Goal: Information Seeking & Learning: Learn about a topic

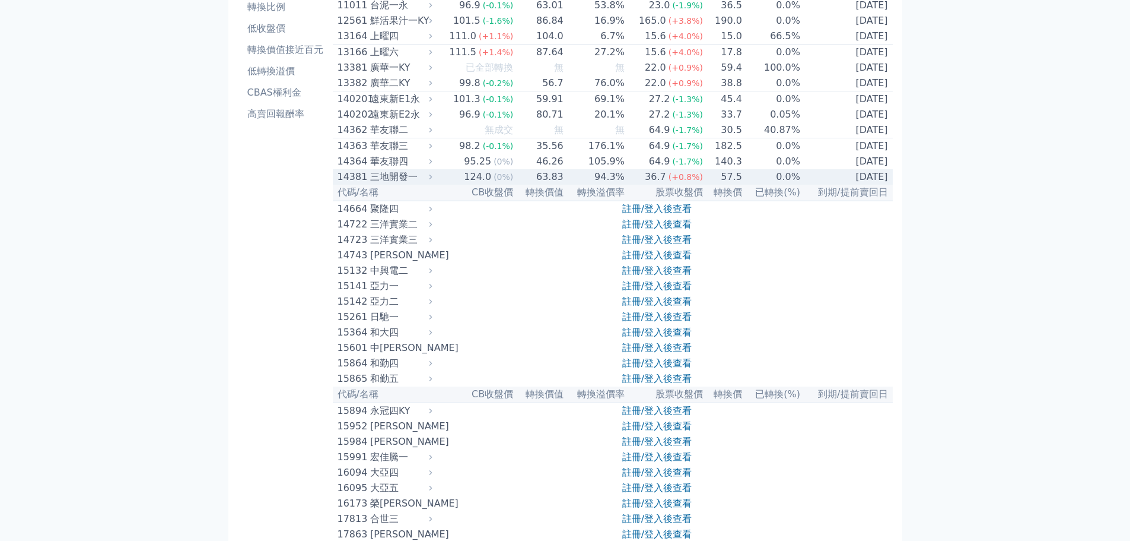
scroll to position [59, 0]
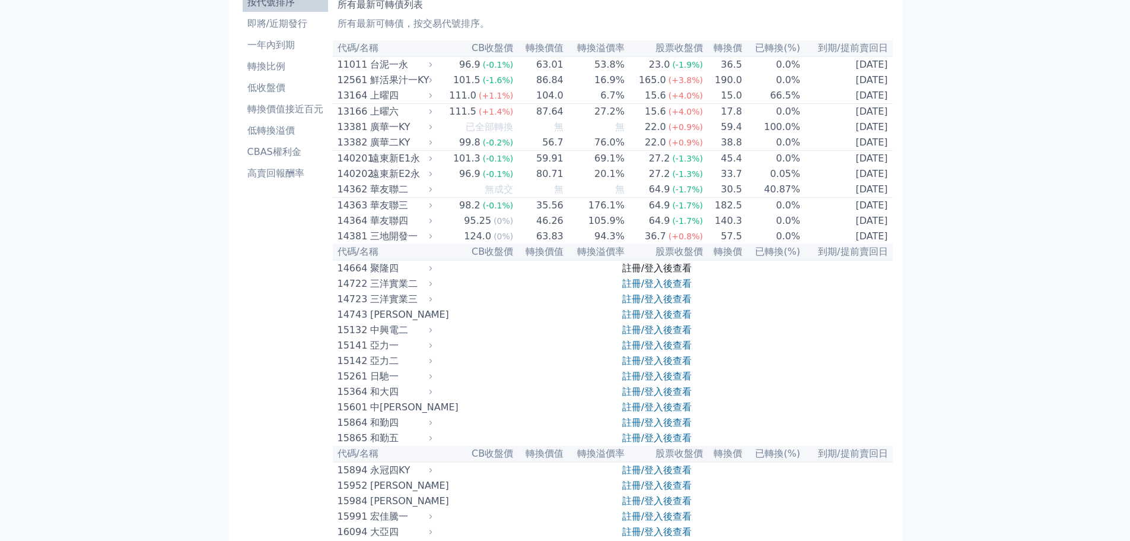
click at [647, 274] on link "註冊/登入後查看" at bounding box center [656, 267] width 69 height 11
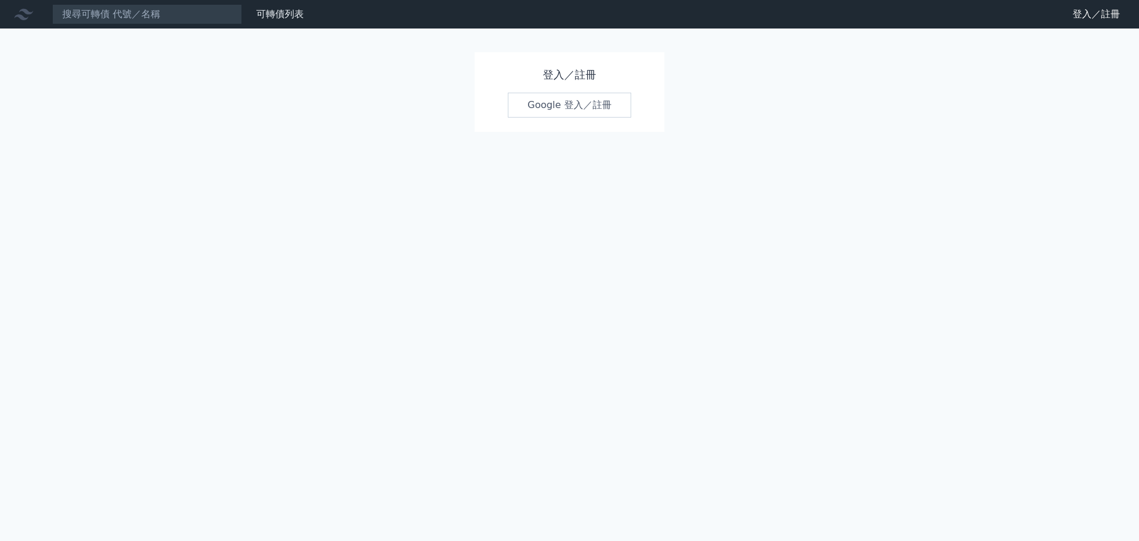
click at [570, 110] on link "Google 登入／註冊" at bounding box center [569, 105] width 123 height 25
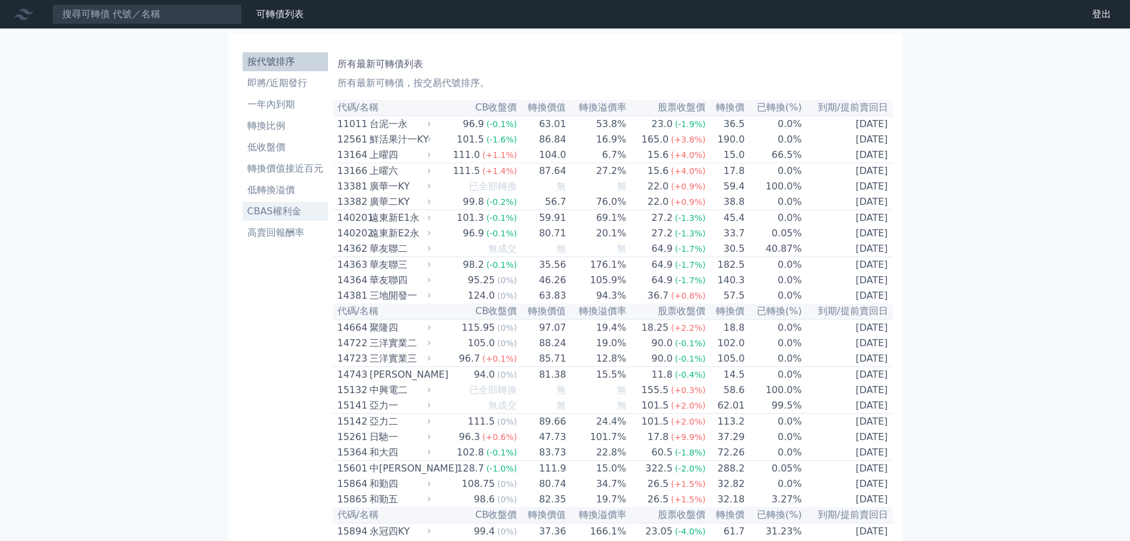
click at [290, 215] on li "CBAS權利金" at bounding box center [285, 211] width 85 height 14
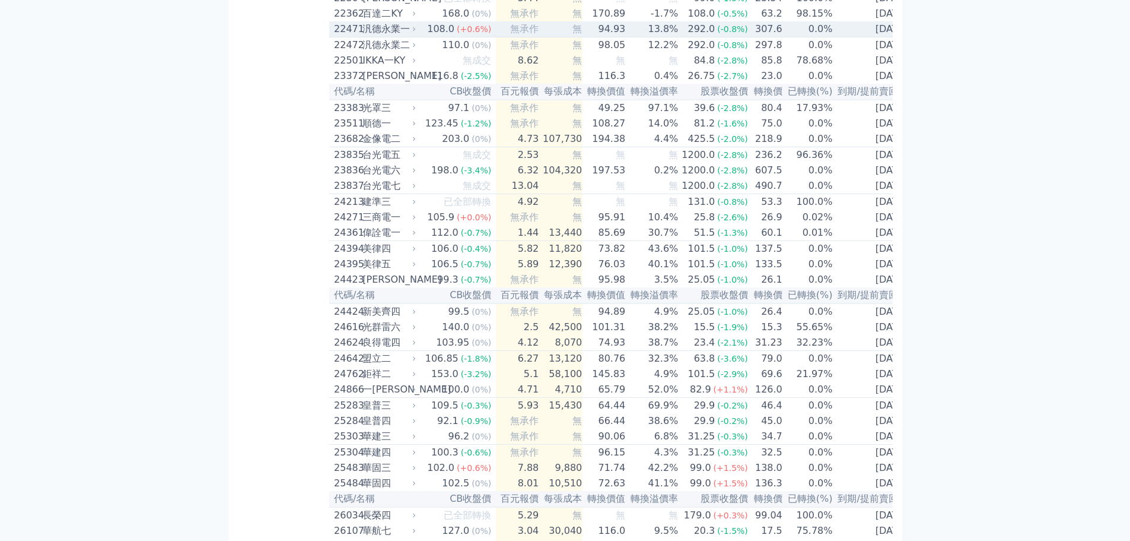
scroll to position [949, 0]
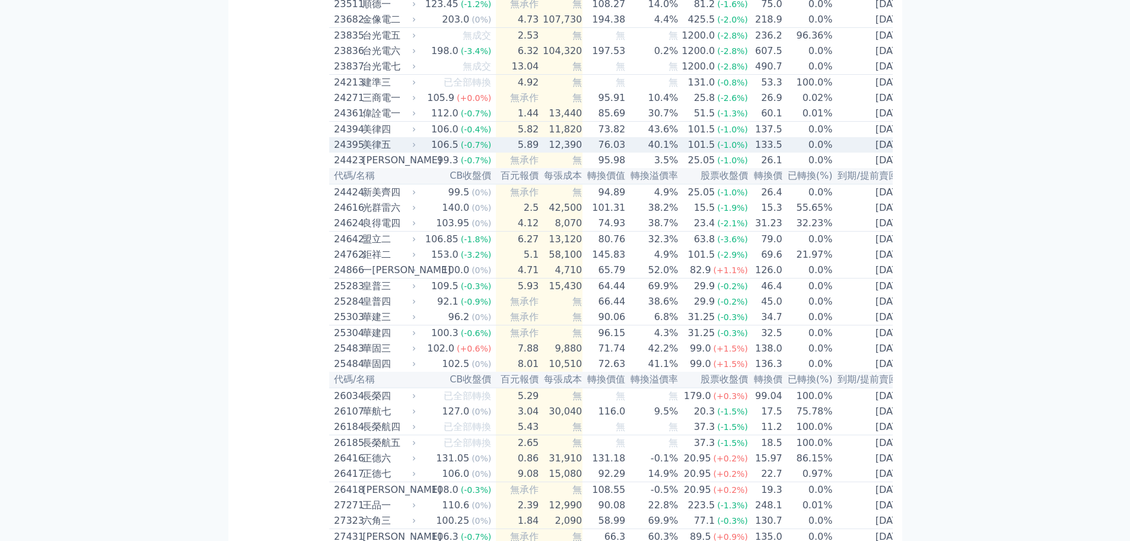
click at [392, 152] on div "美律五" at bounding box center [388, 145] width 51 height 14
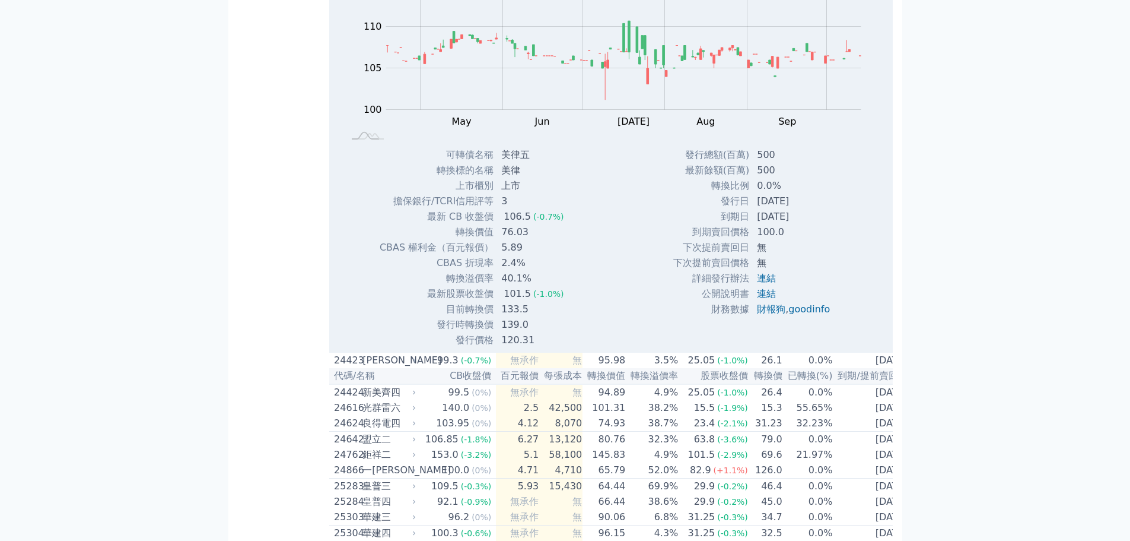
scroll to position [1187, 0]
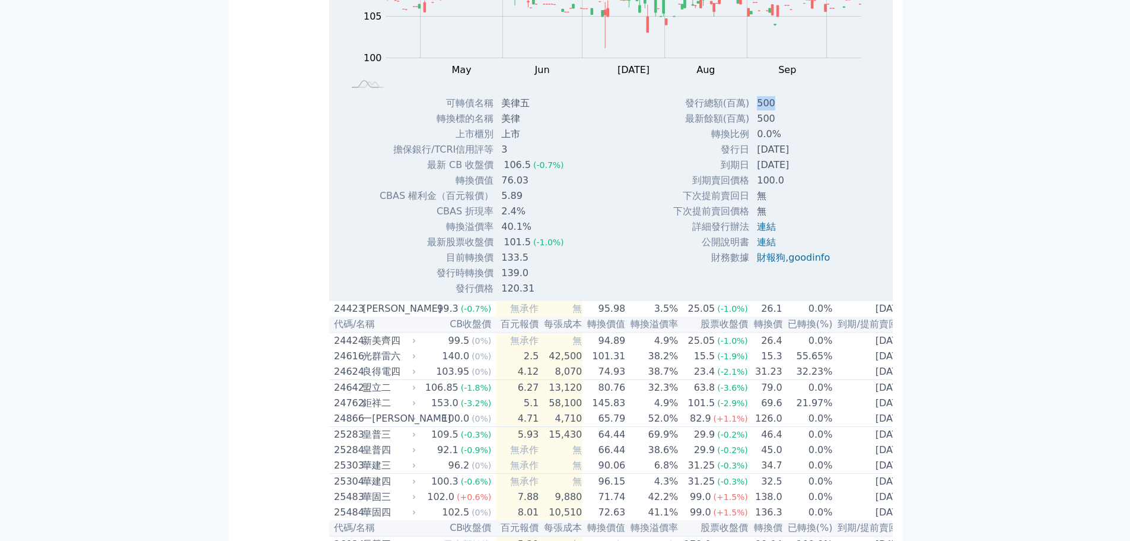
drag, startPoint x: 755, startPoint y: 180, endPoint x: 781, endPoint y: 179, distance: 26.8
click at [781, 111] on td "500" at bounding box center [795, 103] width 90 height 15
click at [603, 189] on div "Zoom Out 104 96 98 100 102 120 115 110 105 95 90 L Apr May Jun [DATE] Aug Sep O…" at bounding box center [609, 105] width 560 height 381
drag, startPoint x: 506, startPoint y: 256, endPoint x: 535, endPoint y: 258, distance: 28.5
click at [535, 188] on td "76.03" at bounding box center [533, 180] width 79 height 15
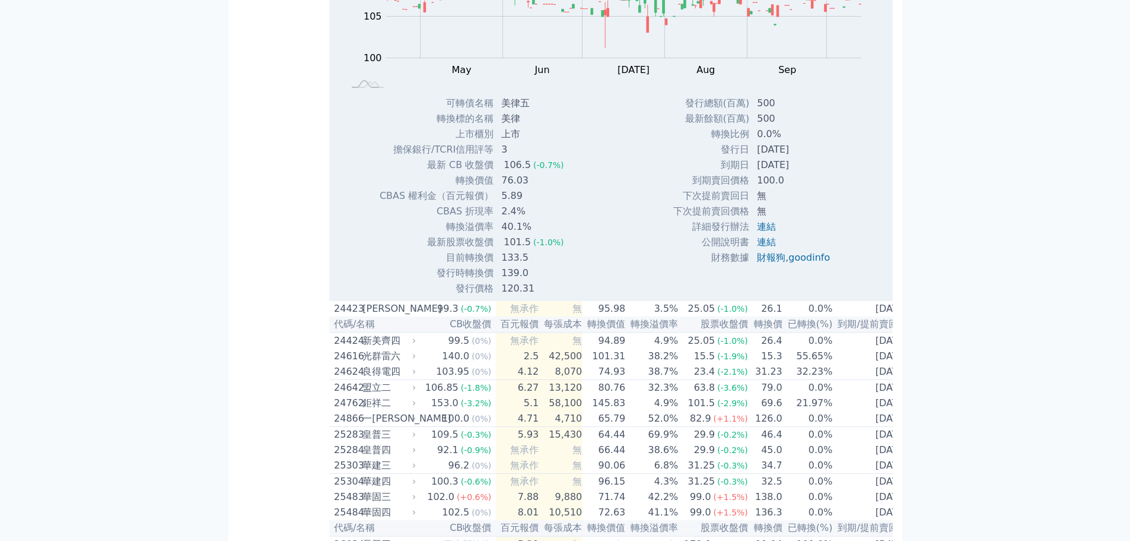
click at [624, 296] on div "Zoom Out 104 96 98 100 102 120 115 110 105 95 90 L Apr May Jun [DATE] Aug Sep O…" at bounding box center [609, 105] width 560 height 381
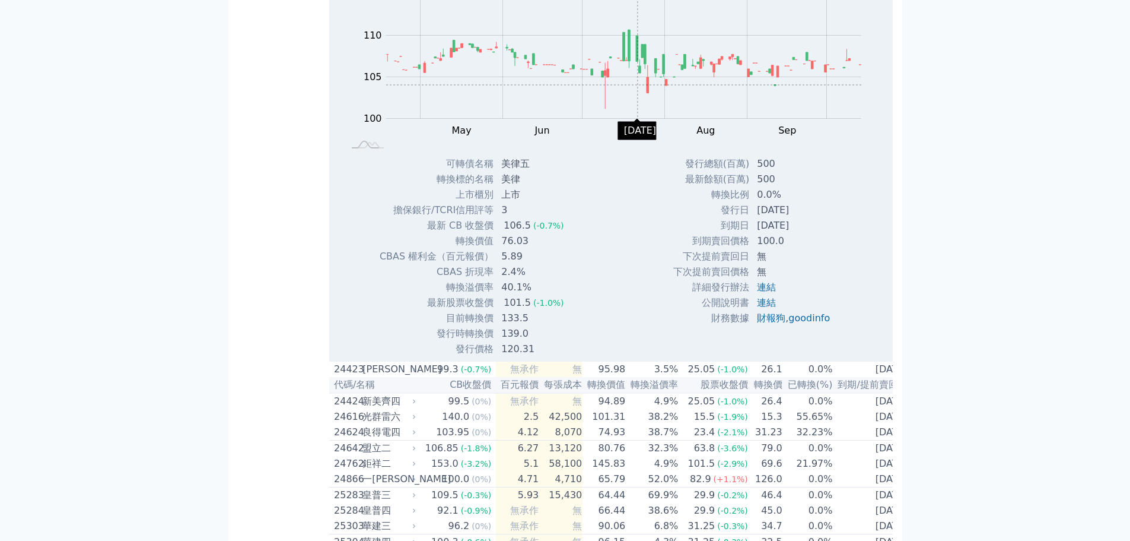
scroll to position [1127, 0]
drag, startPoint x: 780, startPoint y: 269, endPoint x: 758, endPoint y: 272, distance: 22.7
click at [758, 201] on td "0.0%" at bounding box center [795, 193] width 90 height 15
drag, startPoint x: 507, startPoint y: 319, endPoint x: 522, endPoint y: 315, distance: 15.3
click at [522, 247] on td "76.03" at bounding box center [533, 239] width 79 height 15
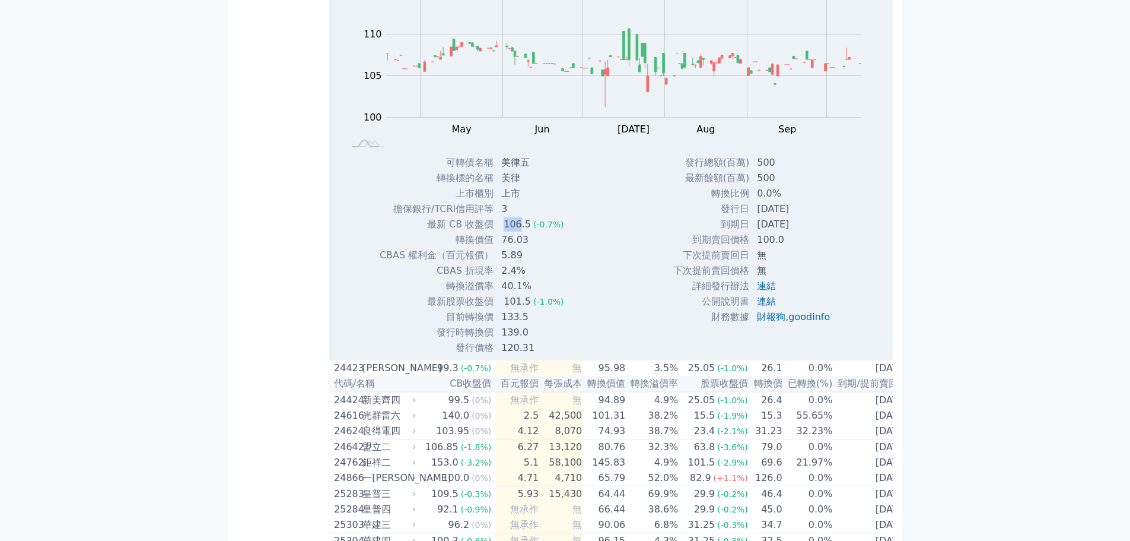
drag, startPoint x: 506, startPoint y: 302, endPoint x: 520, endPoint y: 302, distance: 14.2
click at [520, 231] on div "106.5" at bounding box center [517, 224] width 32 height 14
drag, startPoint x: 507, startPoint y: 365, endPoint x: 517, endPoint y: 363, distance: 10.4
click at [517, 294] on td "40.1%" at bounding box center [533, 285] width 79 height 15
drag, startPoint x: 506, startPoint y: 342, endPoint x: 516, endPoint y: 343, distance: 10.7
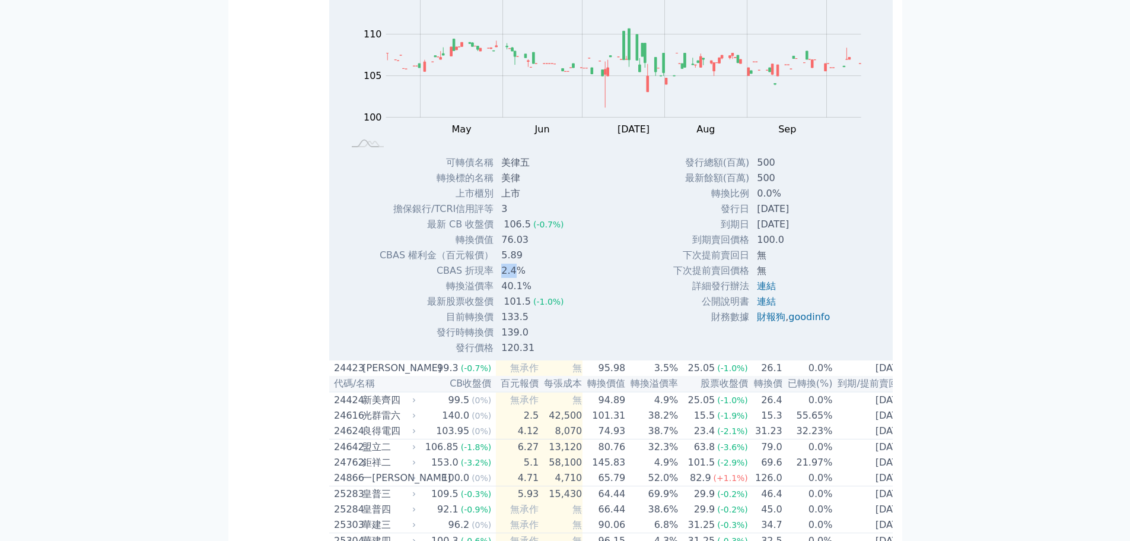
click at [516, 278] on td "2.4%" at bounding box center [533, 270] width 79 height 15
drag, startPoint x: 510, startPoint y: 389, endPoint x: 520, endPoint y: 387, distance: 10.2
click at [520, 325] on td "133.5" at bounding box center [533, 316] width 79 height 15
click at [523, 340] on td "139.0" at bounding box center [533, 332] width 79 height 15
drag, startPoint x: 532, startPoint y: 424, endPoint x: 504, endPoint y: 424, distance: 27.9
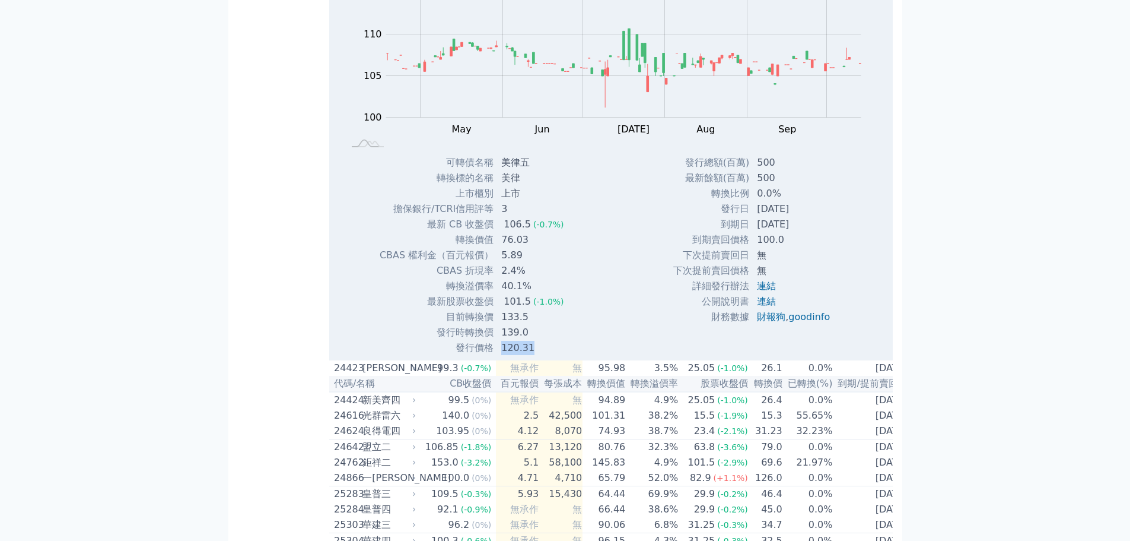
click at [504, 355] on td "120.31" at bounding box center [533, 347] width 79 height 15
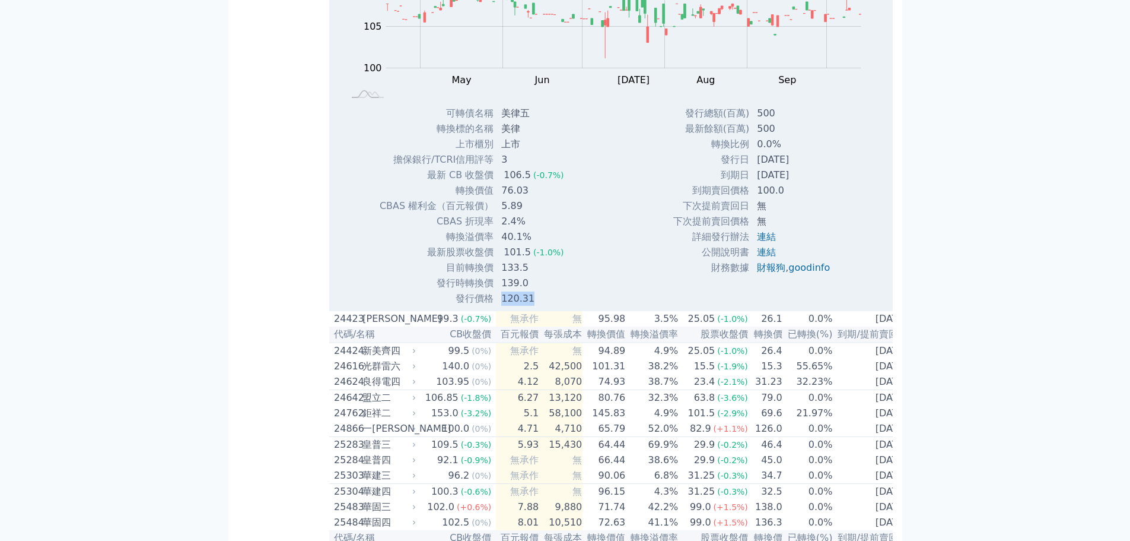
scroll to position [1246, 0]
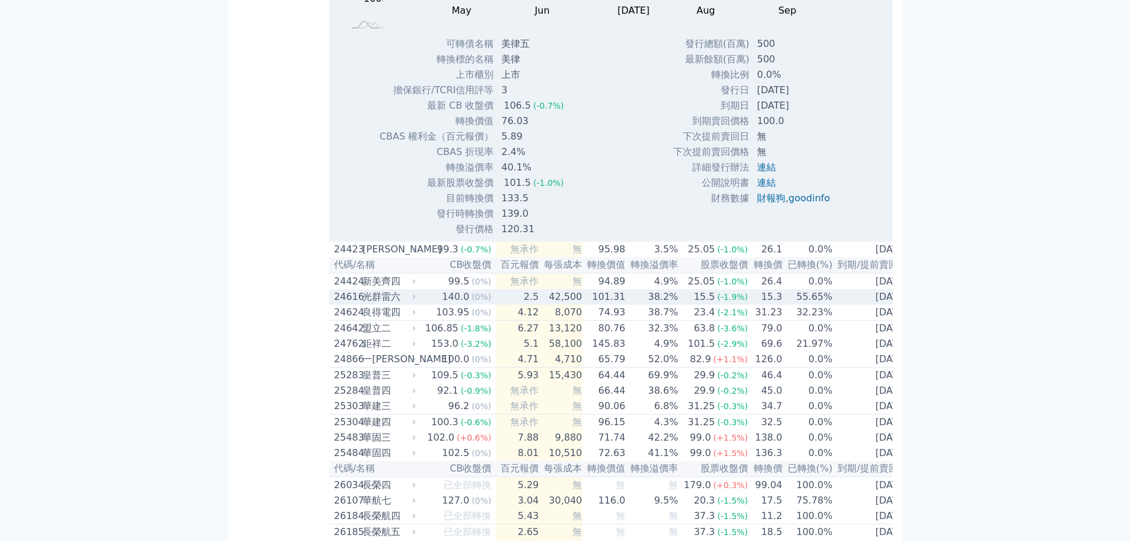
click at [531, 304] on td "2.5" at bounding box center [517, 296] width 43 height 15
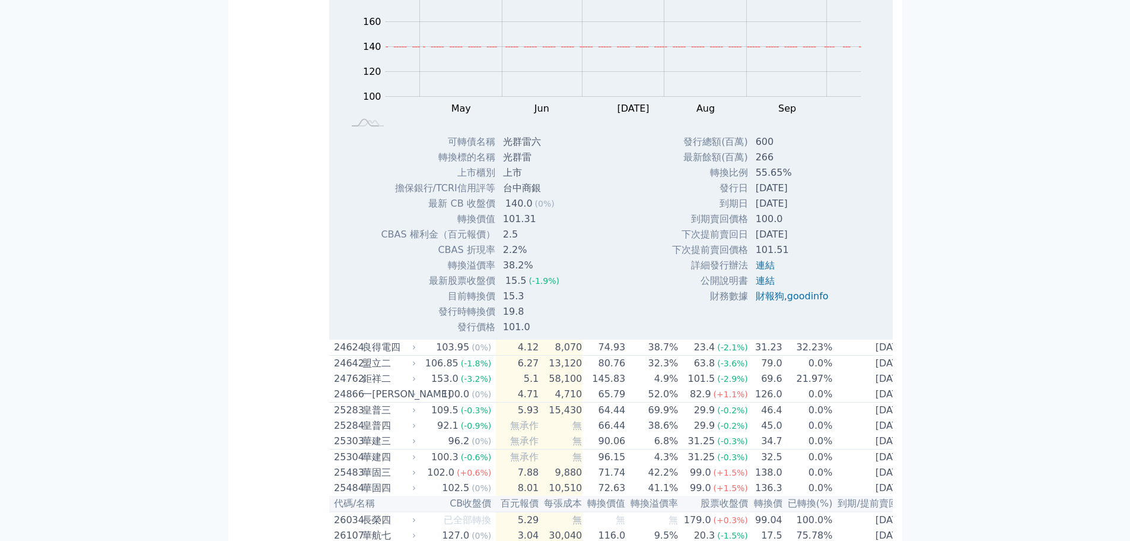
scroll to position [1602, 0]
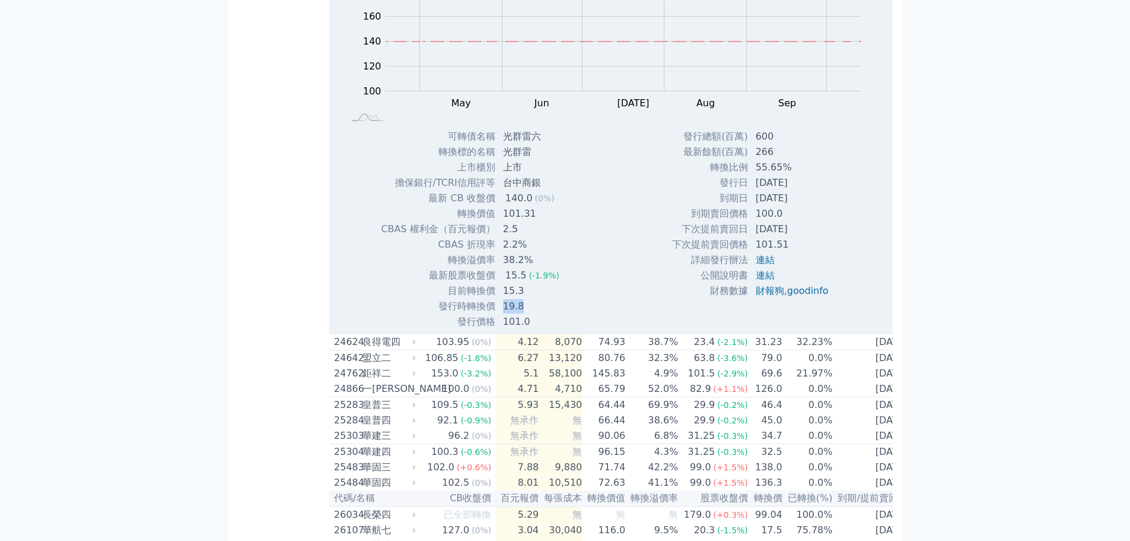
drag, startPoint x: 521, startPoint y: 389, endPoint x: 507, endPoint y: 388, distance: 14.3
click at [507, 314] on td "19.8" at bounding box center [532, 305] width 73 height 15
click at [545, 314] on td "19.8" at bounding box center [532, 305] width 73 height 15
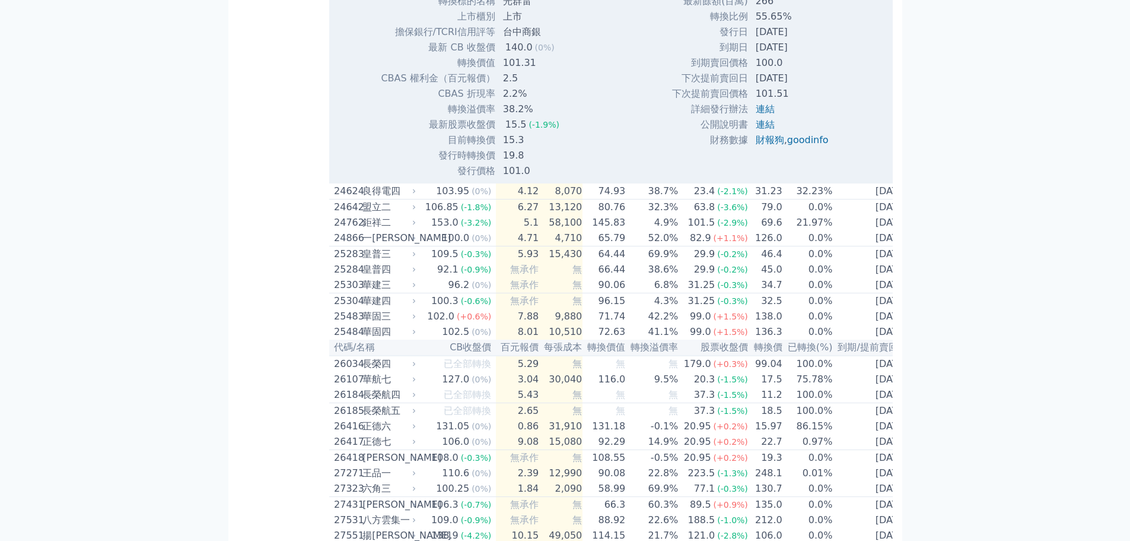
scroll to position [1780, 0]
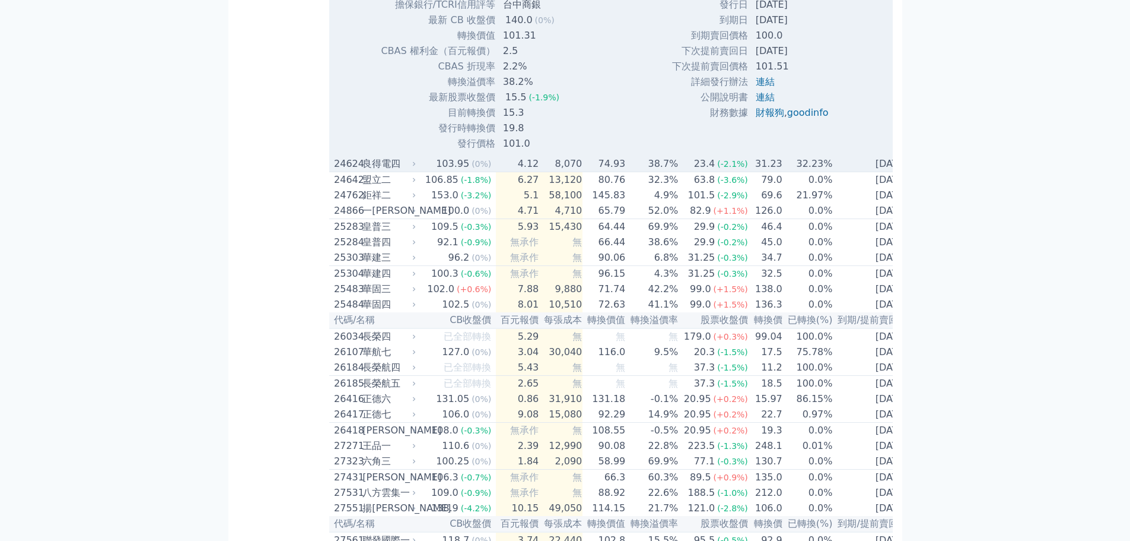
click at [461, 171] on div "103.95" at bounding box center [453, 164] width 38 height 14
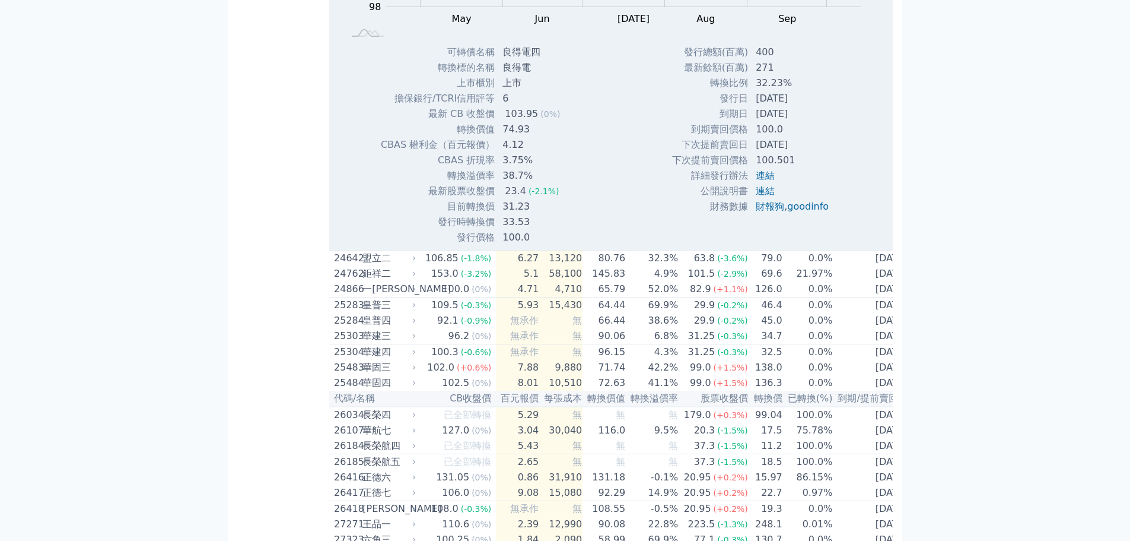
scroll to position [2077, 0]
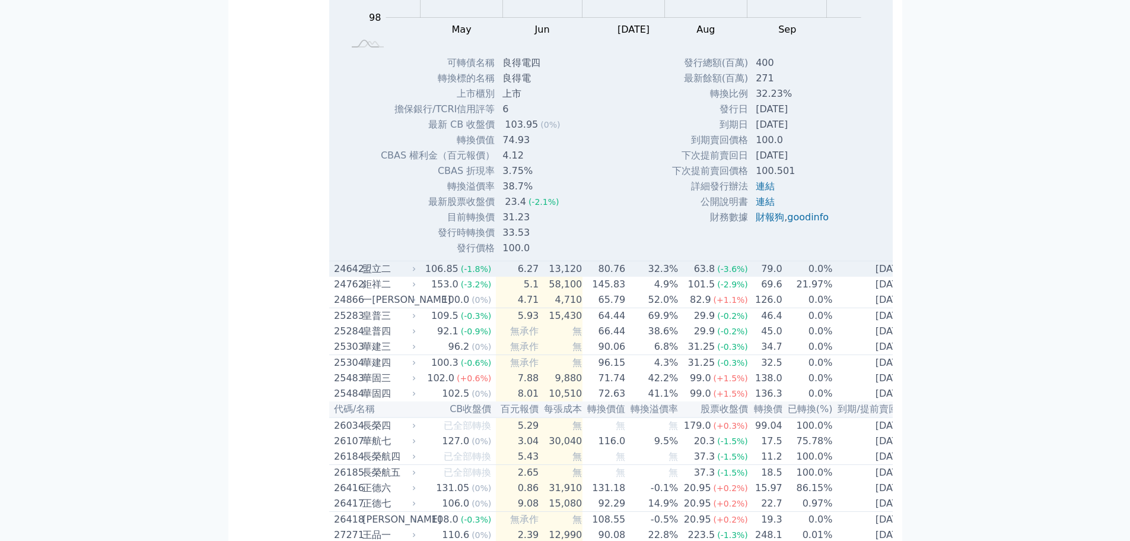
click at [402, 276] on div "盟立二" at bounding box center [388, 269] width 51 height 14
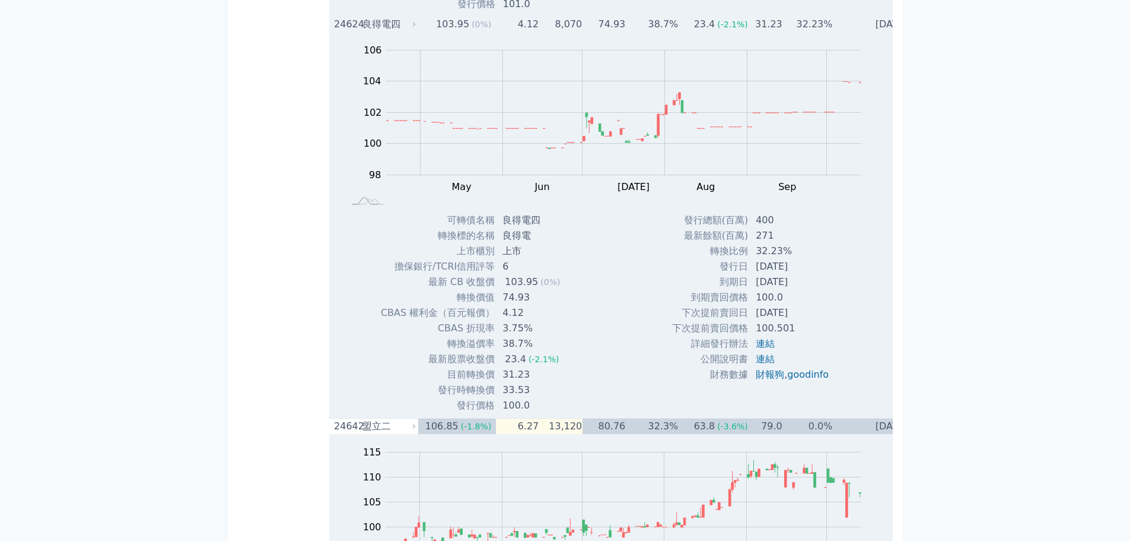
scroll to position [1899, 0]
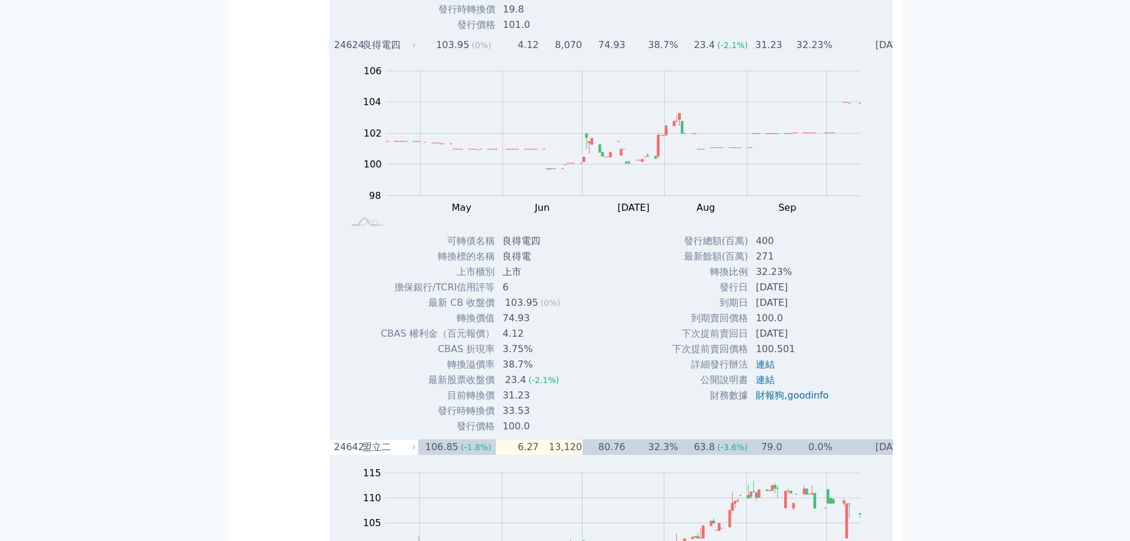
click at [692, 52] on div "23.4" at bounding box center [705, 45] width 26 height 14
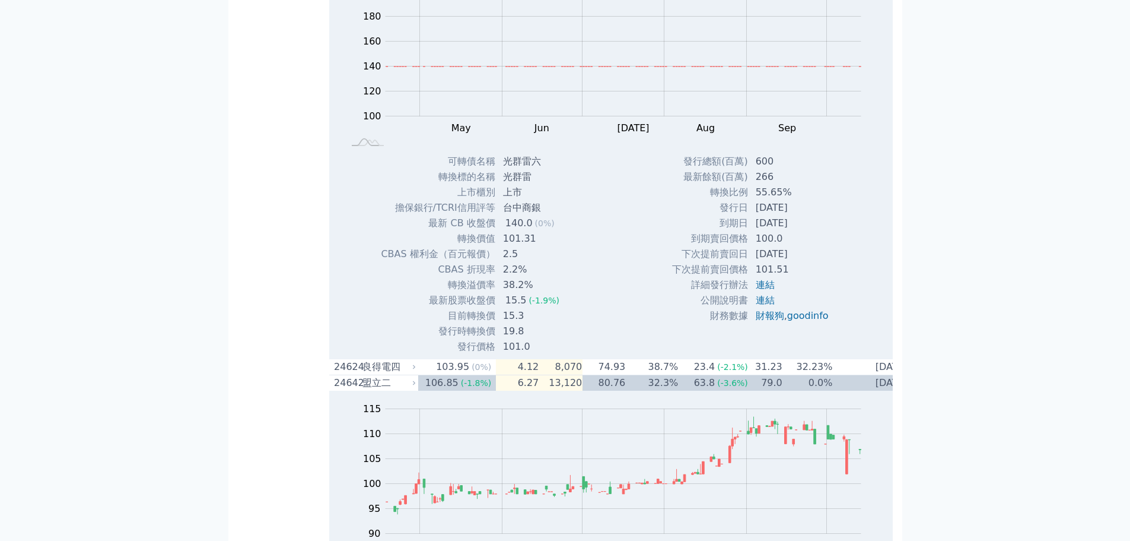
scroll to position [1424, 0]
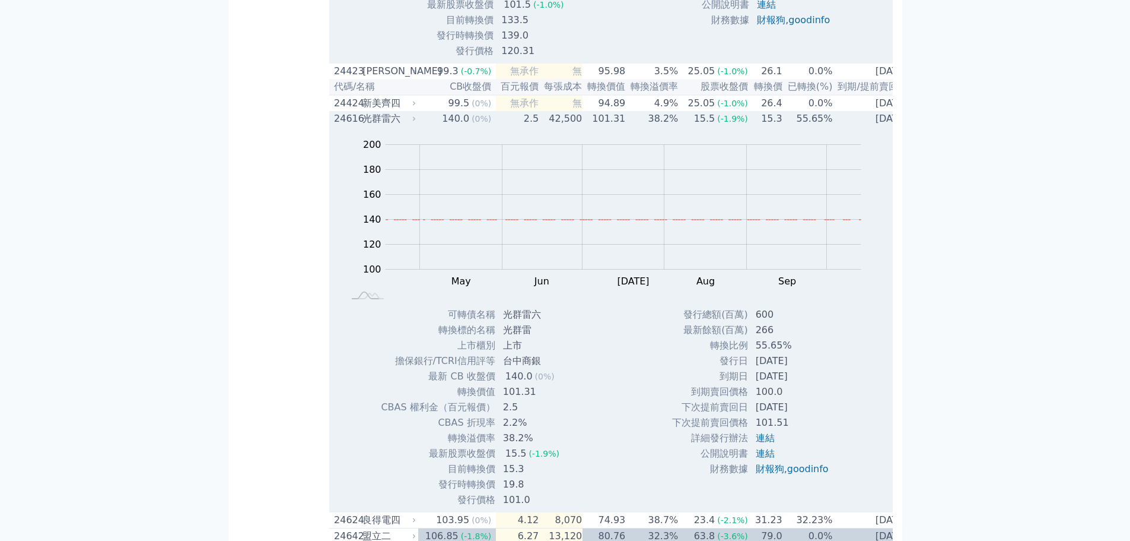
click at [626, 126] on td "38.2%" at bounding box center [652, 118] width 53 height 15
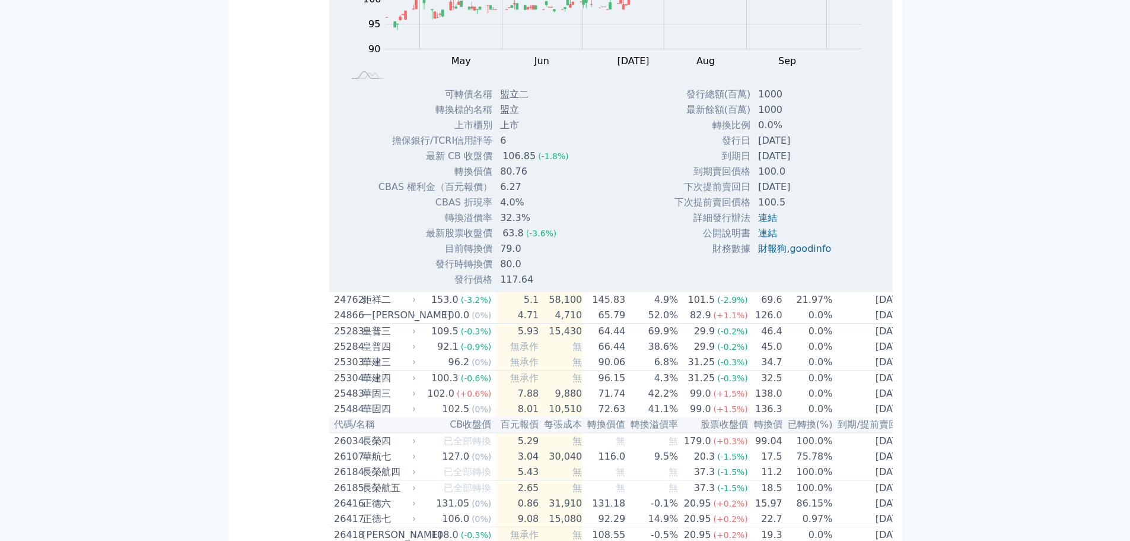
scroll to position [1721, 0]
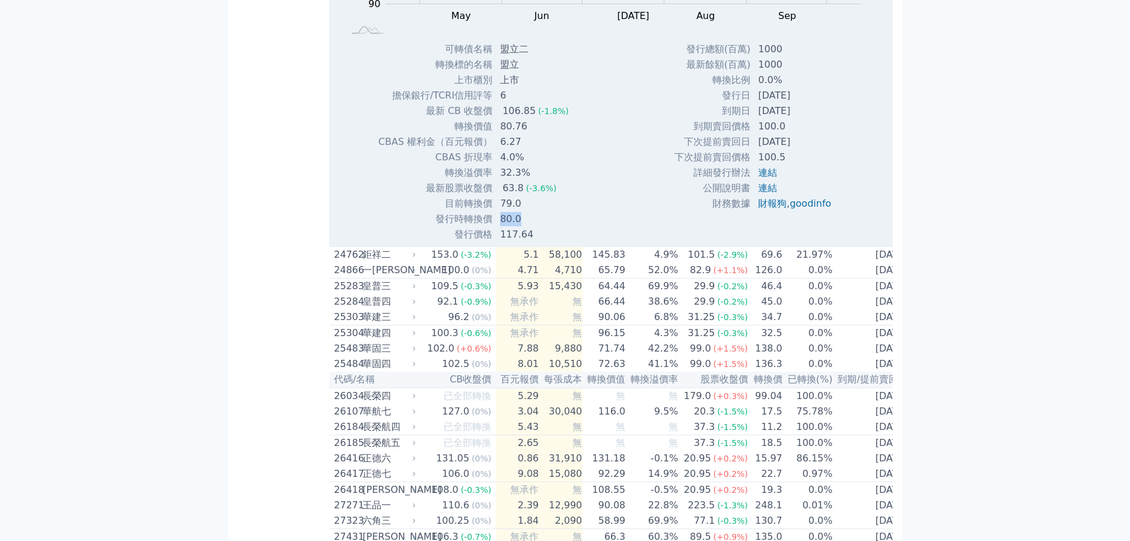
drag, startPoint x: 504, startPoint y: 304, endPoint x: 522, endPoint y: 302, distance: 17.9
click at [522, 227] on td "80.0" at bounding box center [535, 218] width 85 height 15
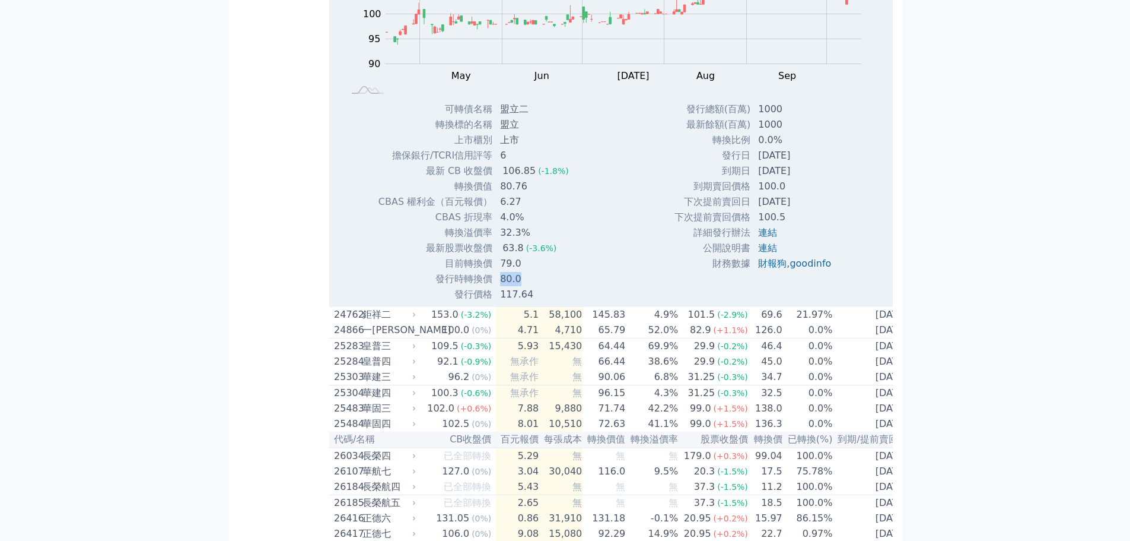
scroll to position [1661, 0]
drag, startPoint x: 502, startPoint y: 374, endPoint x: 535, endPoint y: 377, distance: 33.3
click at [535, 301] on td "117.64" at bounding box center [535, 293] width 85 height 15
drag, startPoint x: 507, startPoint y: 345, endPoint x: 515, endPoint y: 345, distance: 7.7
click at [515, 271] on td "79.0" at bounding box center [535, 262] width 85 height 15
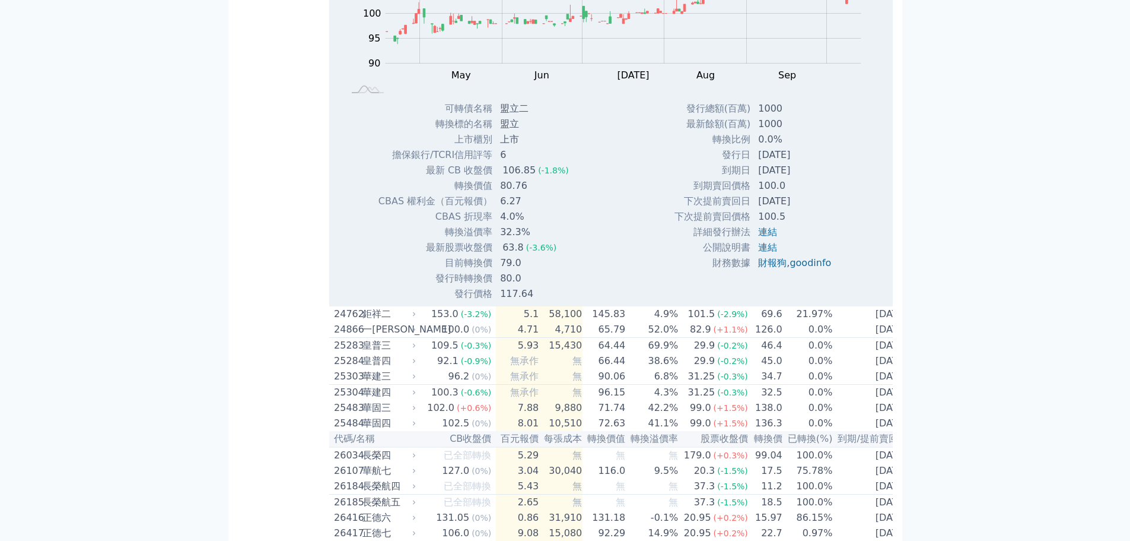
click at [523, 271] on td "79.0" at bounding box center [535, 262] width 85 height 15
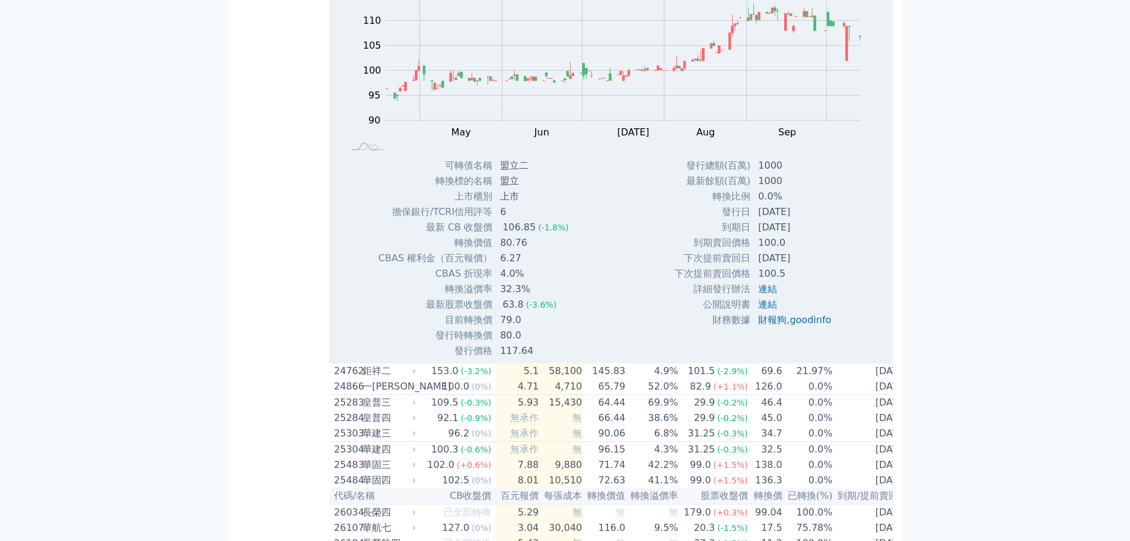
scroll to position [1602, 0]
